Goal: Transaction & Acquisition: Purchase product/service

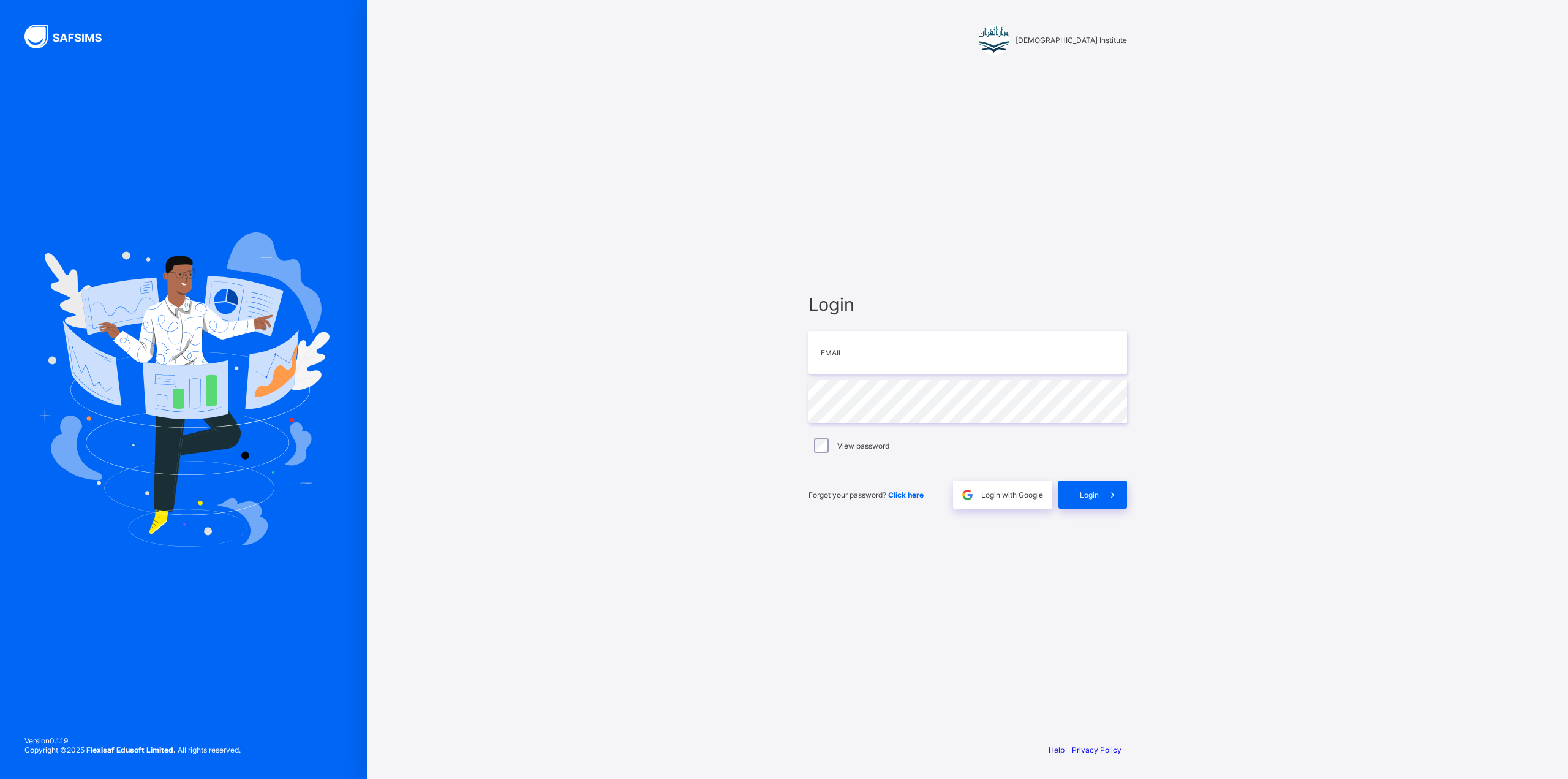
type input "**********"
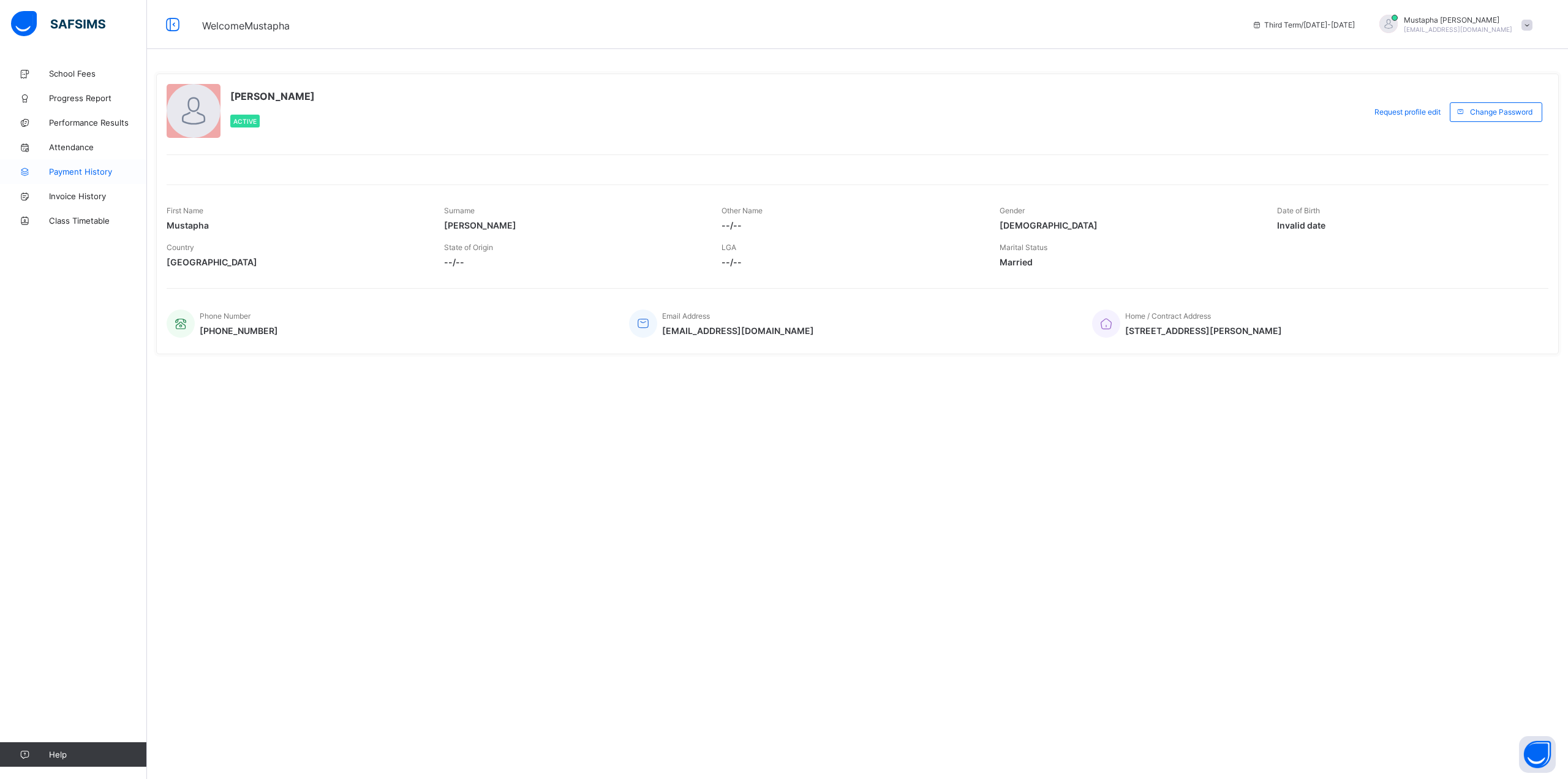
click at [72, 173] on span "Payment History" at bounding box center [98, 171] width 98 height 10
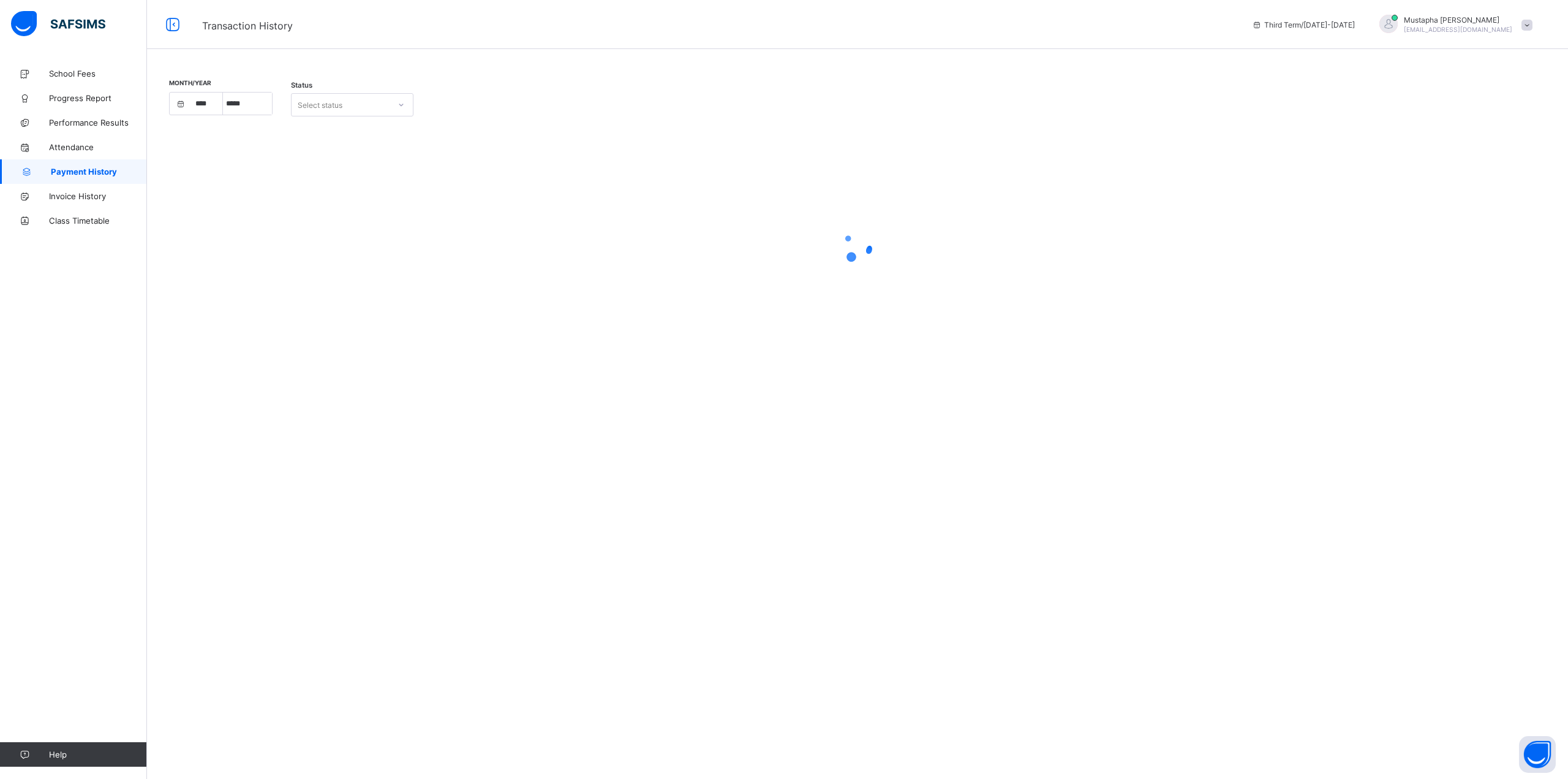
select select "****"
select select "*"
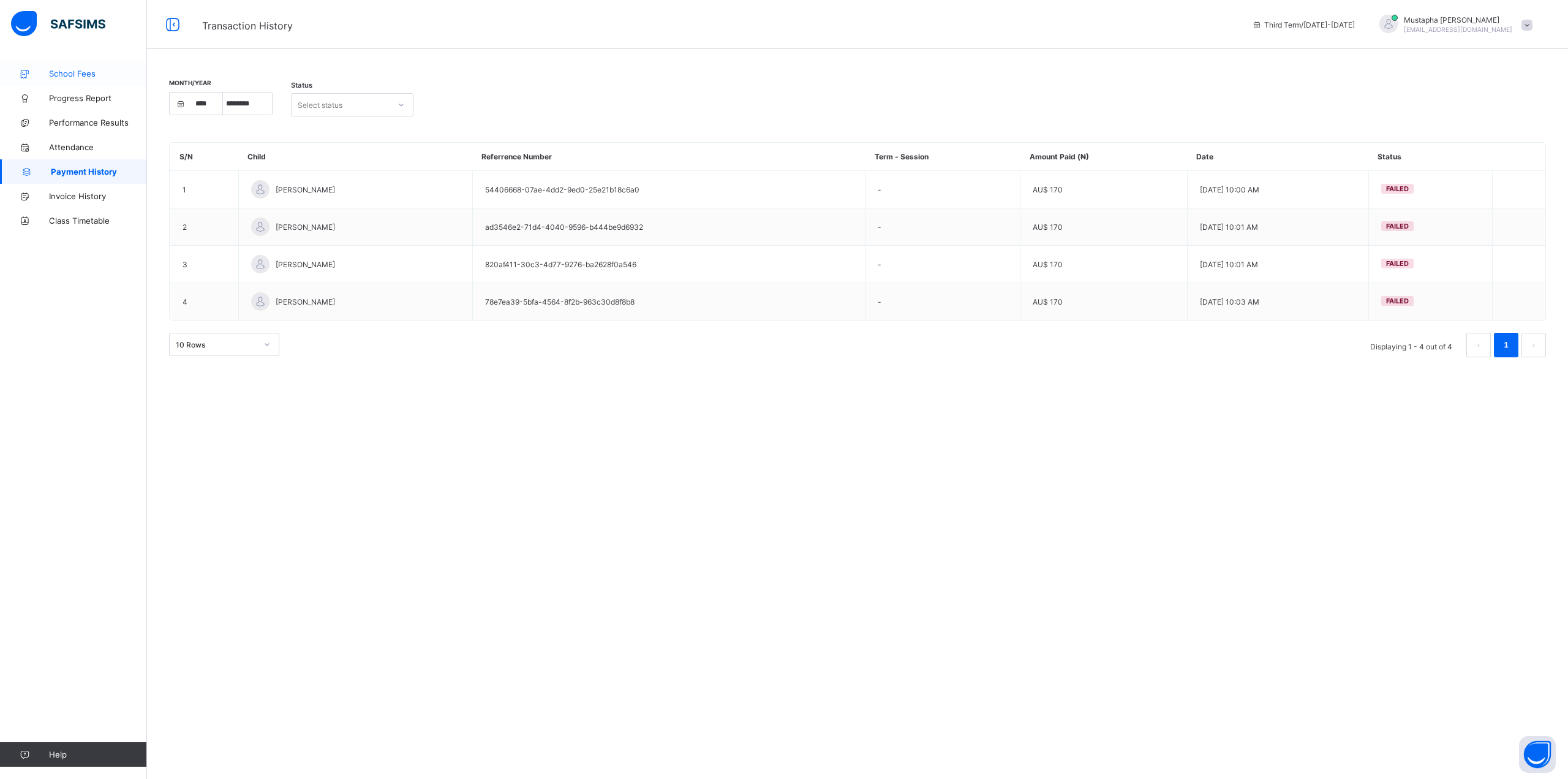
click at [78, 73] on span "School Fees" at bounding box center [98, 74] width 98 height 10
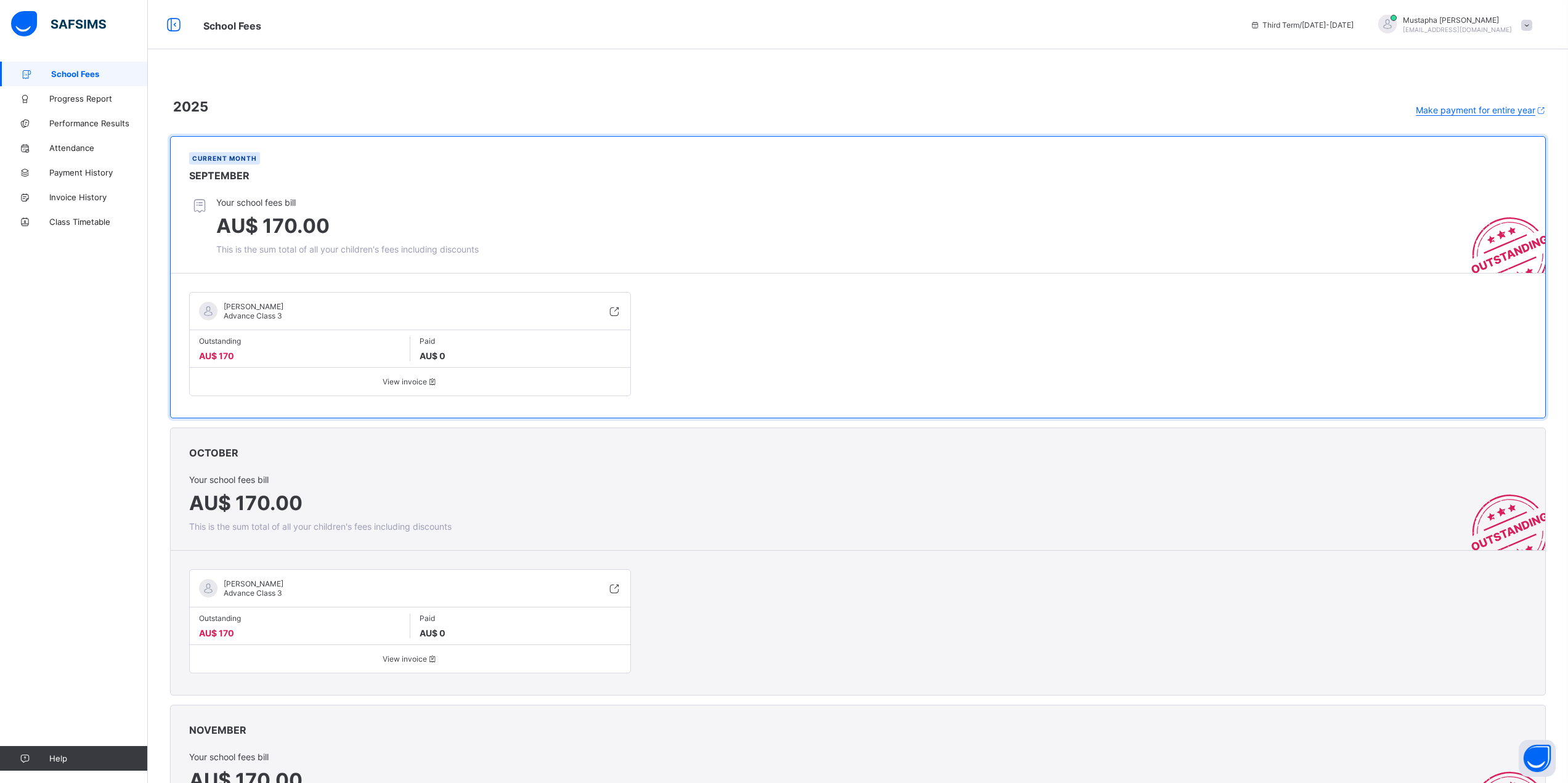
click at [294, 352] on div "Outstanding AU$ 170" at bounding box center [300, 348] width 220 height 24
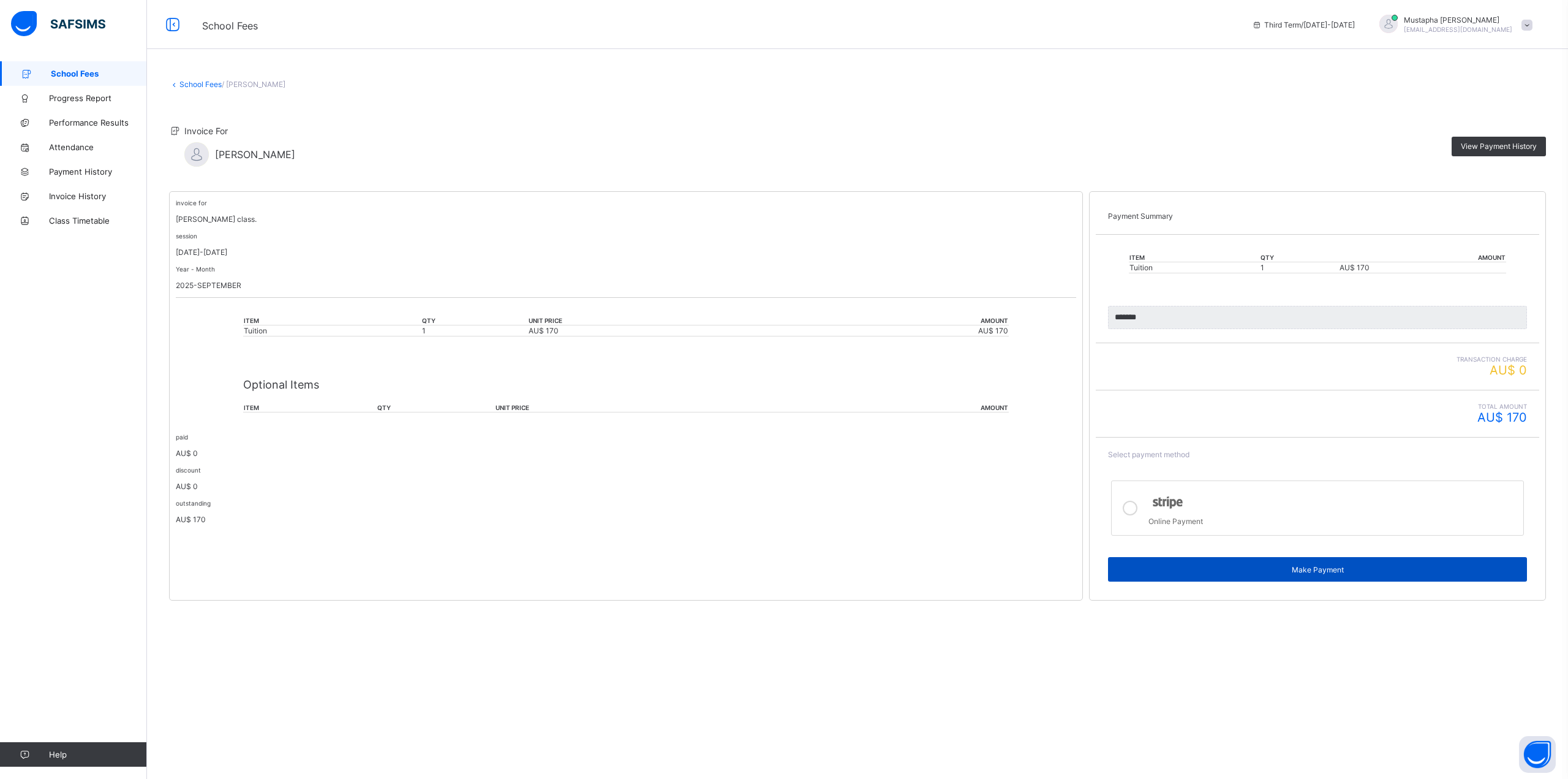
click at [1253, 567] on span "Make Payment" at bounding box center [1317, 570] width 400 height 9
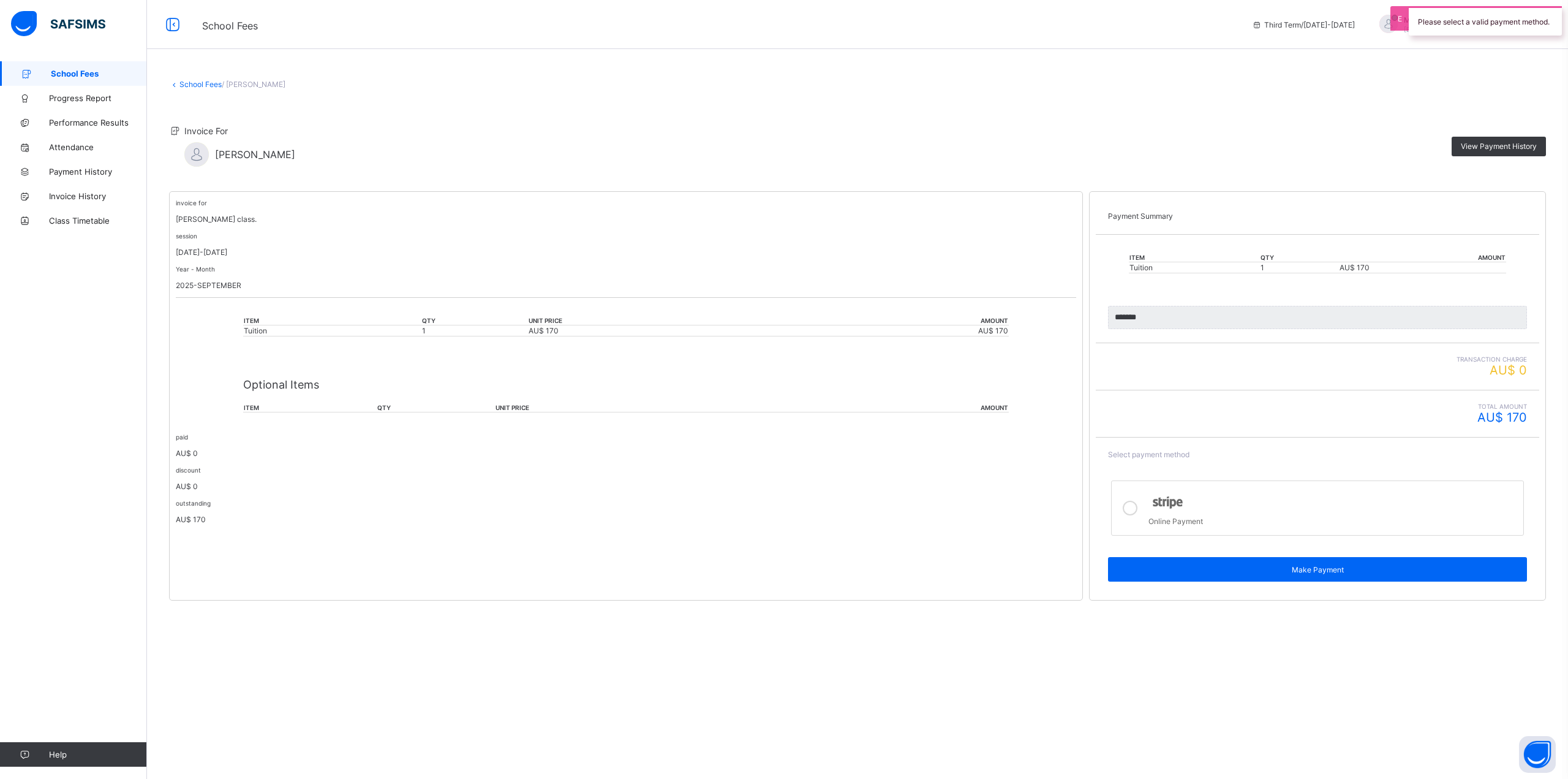
click at [1133, 504] on icon at bounding box center [1130, 508] width 15 height 15
drag, startPoint x: 1228, startPoint y: 565, endPoint x: 1217, endPoint y: 565, distance: 11.0
click at [1228, 566] on span "Make Payment" at bounding box center [1317, 570] width 400 height 9
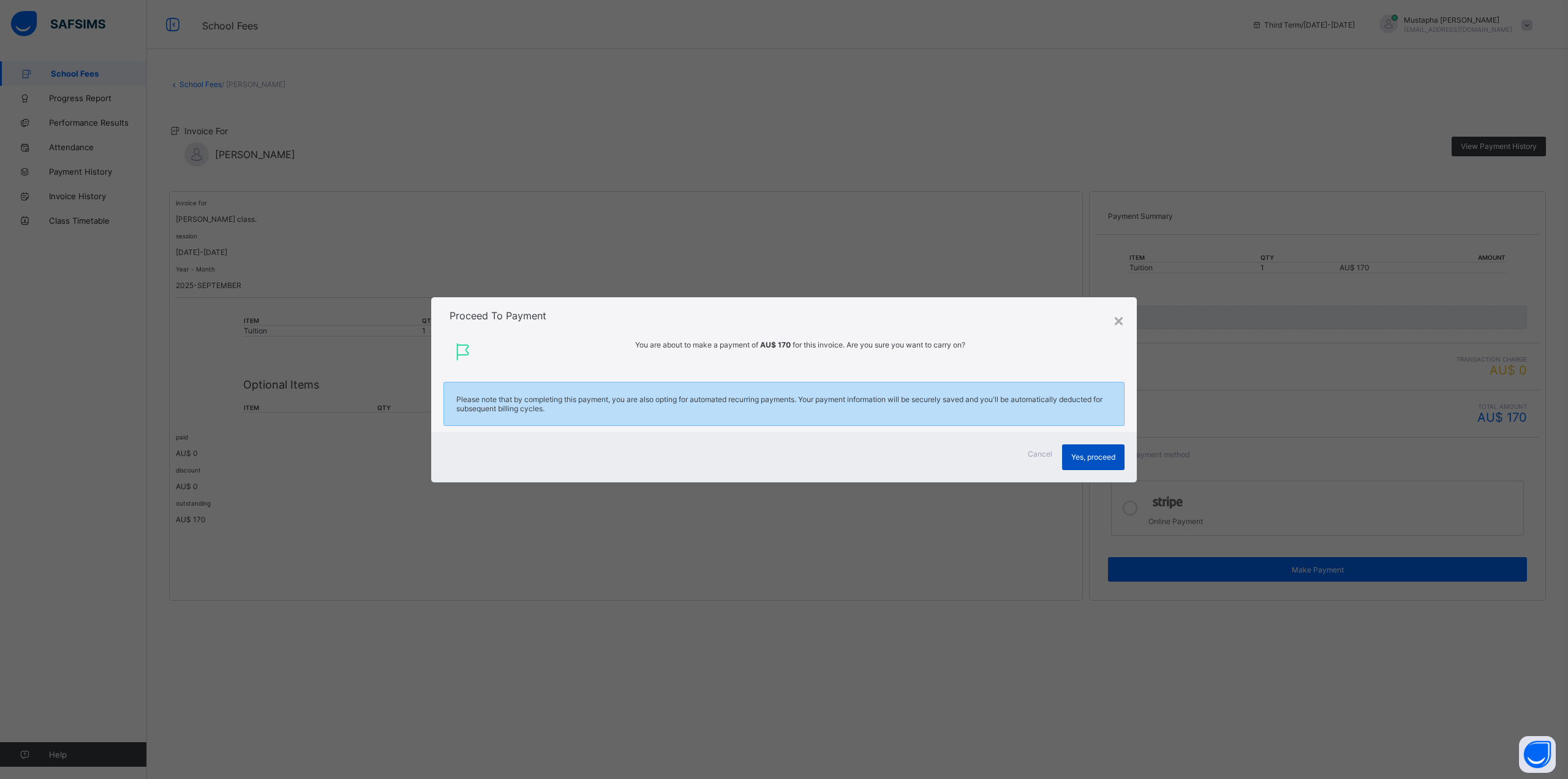
click at [1091, 453] on span "Yes, proceed" at bounding box center [1093, 457] width 44 height 9
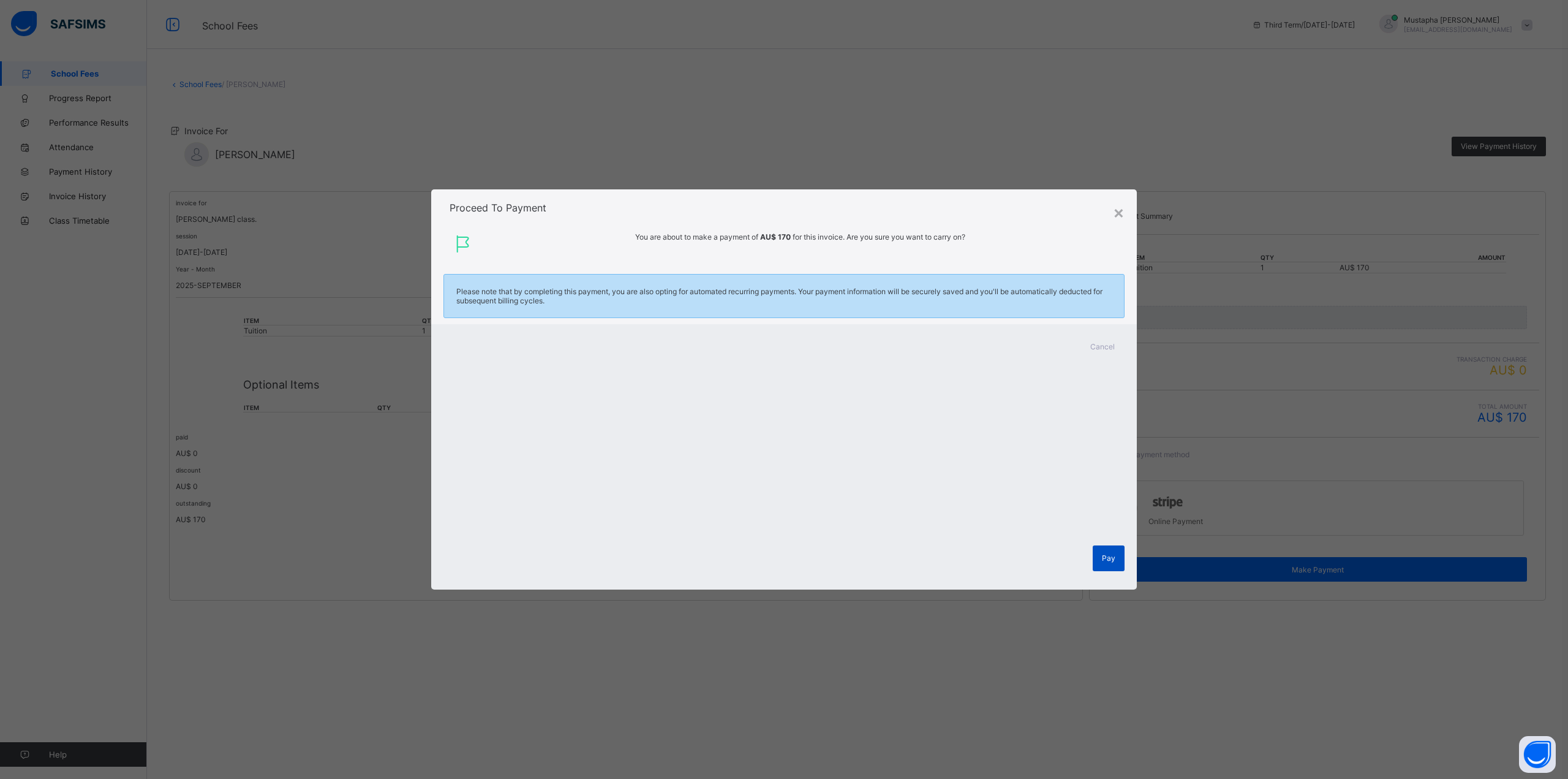
click at [1104, 558] on span "Pay" at bounding box center [1108, 558] width 13 height 9
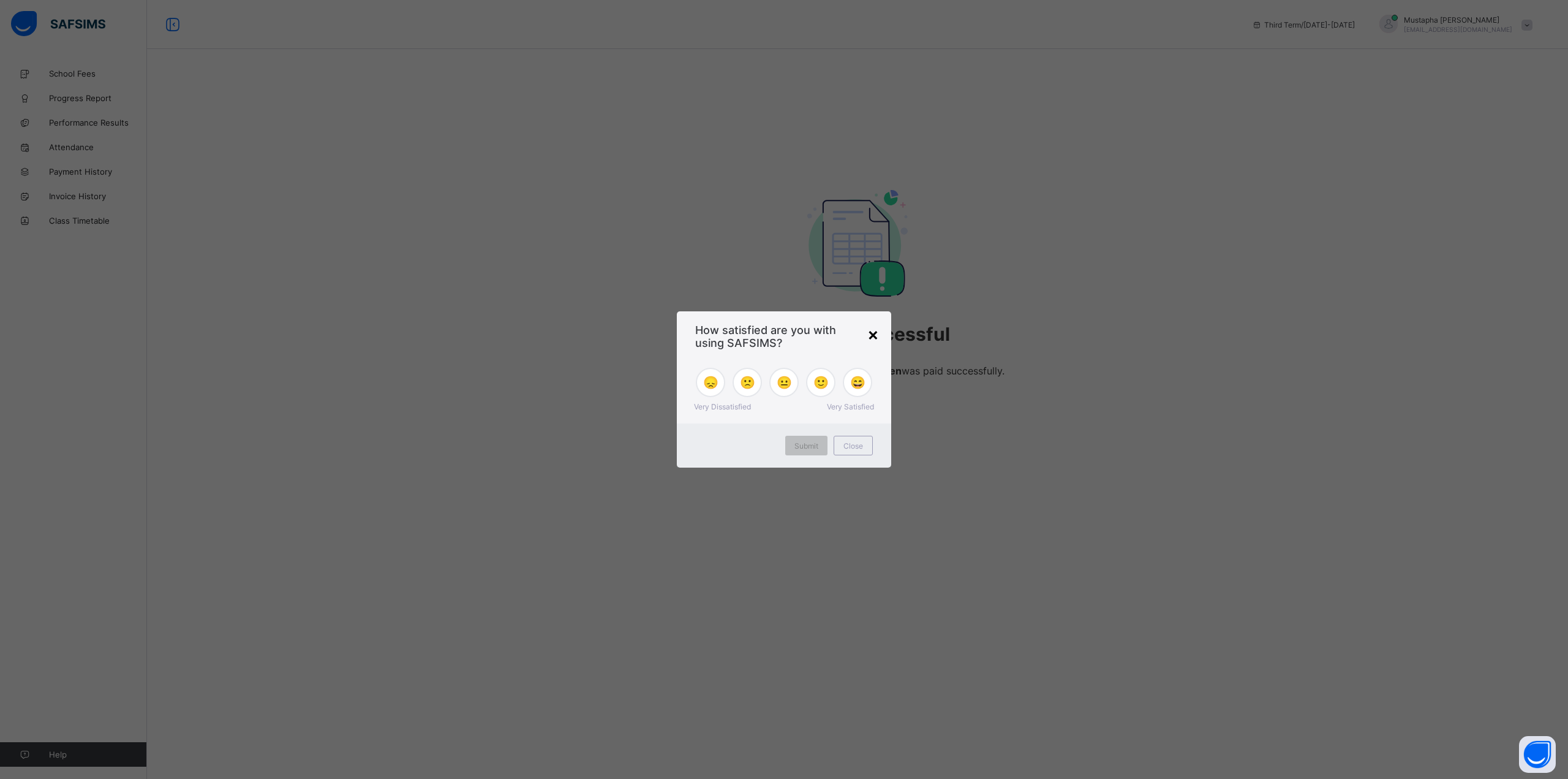
click at [874, 335] on div "×" at bounding box center [873, 334] width 11 height 21
